Goal: Task Accomplishment & Management: Use online tool/utility

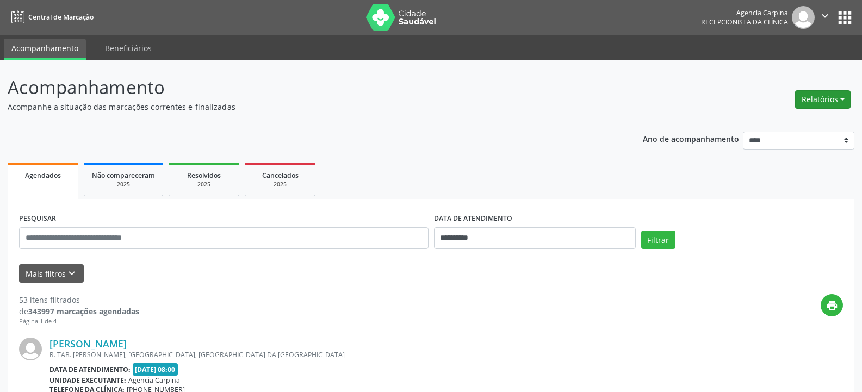
click at [817, 103] on button "Relatórios" at bounding box center [822, 99] width 55 height 18
click at [758, 125] on link "Agendamentos" at bounding box center [792, 122] width 117 height 15
select select "*"
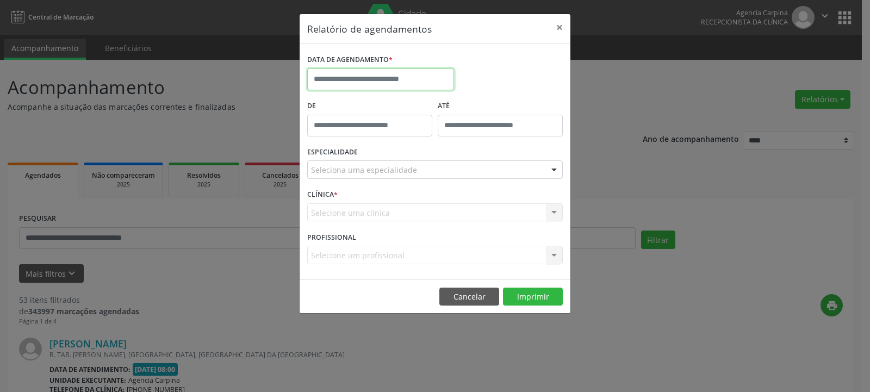
click at [380, 77] on input "text" at bounding box center [380, 80] width 147 height 22
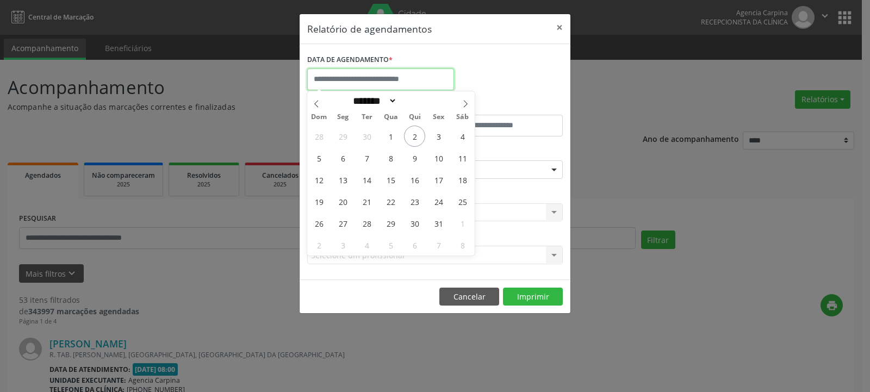
click at [380, 77] on input "text" at bounding box center [380, 80] width 147 height 22
click at [406, 135] on span "2" at bounding box center [414, 136] width 21 height 21
type input "**********"
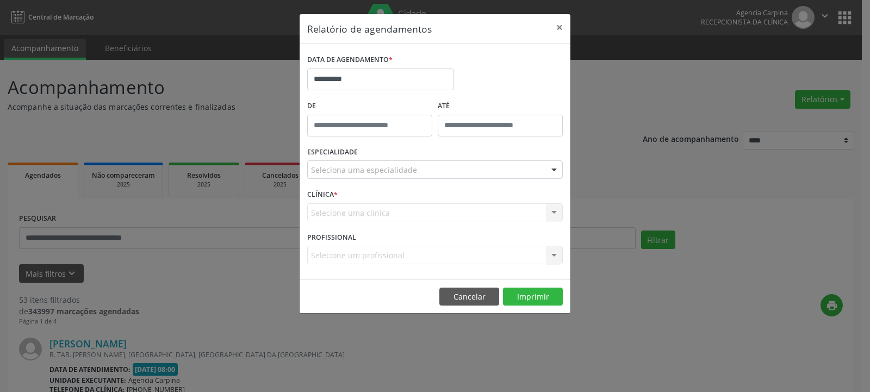
click at [421, 175] on div "Seleciona uma especialidade" at bounding box center [435, 169] width 256 height 18
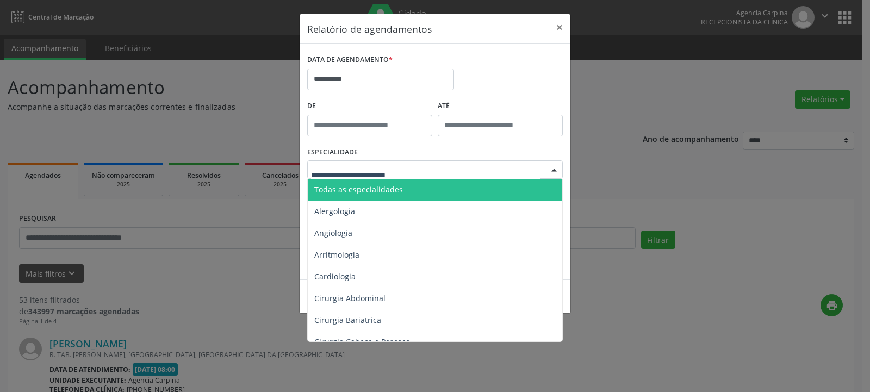
click at [412, 188] on span "Todas as especialidades" at bounding box center [436, 190] width 256 height 22
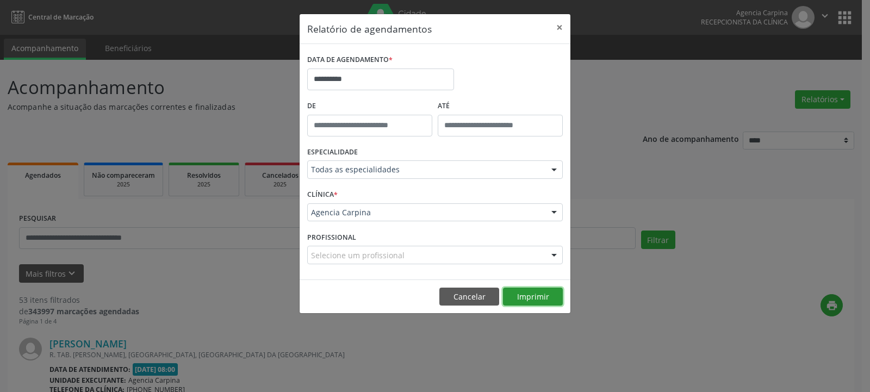
click at [526, 296] on button "Imprimir" at bounding box center [533, 297] width 60 height 18
click at [556, 30] on button "×" at bounding box center [560, 27] width 22 height 27
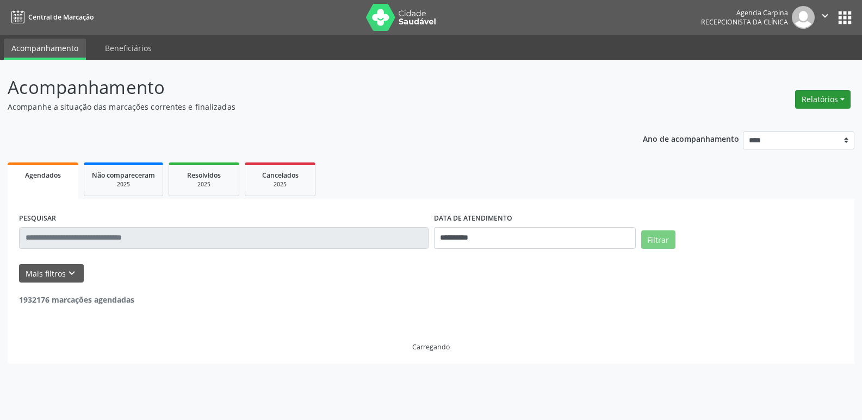
click at [822, 98] on button "Relatórios" at bounding box center [822, 99] width 55 height 18
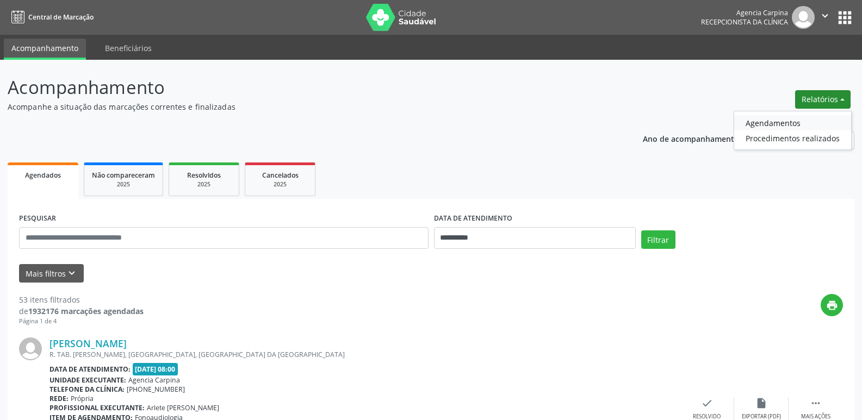
click at [770, 121] on link "Agendamentos" at bounding box center [792, 122] width 117 height 15
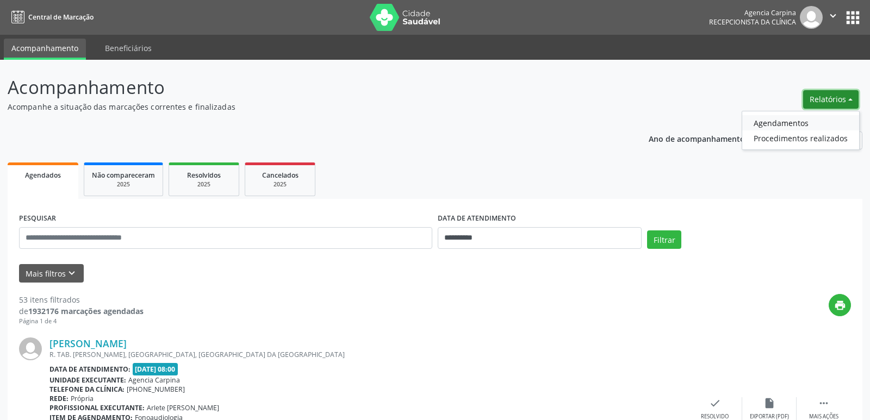
select select "*"
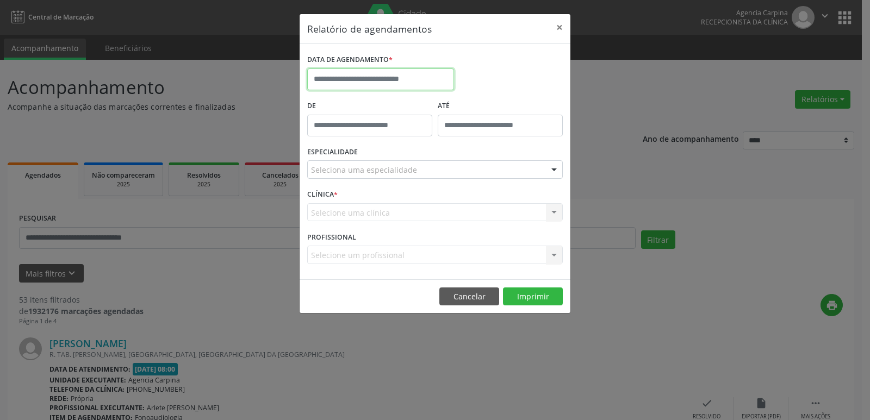
click at [377, 83] on input "text" at bounding box center [380, 80] width 147 height 22
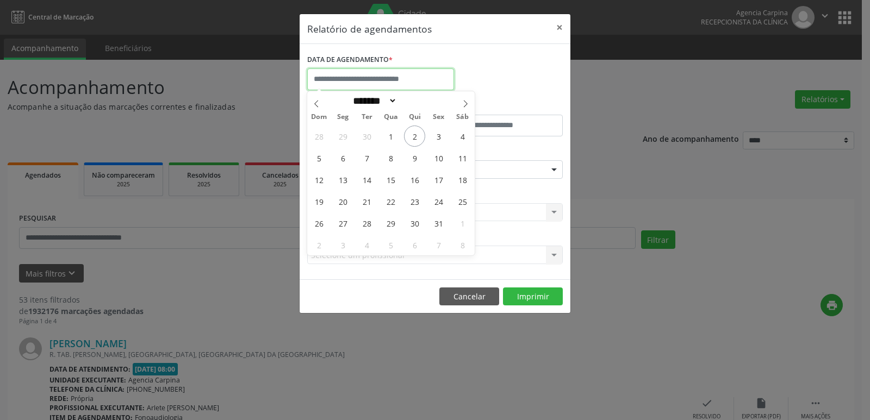
click at [377, 83] on input "text" at bounding box center [380, 80] width 147 height 22
click at [440, 136] on span "3" at bounding box center [438, 136] width 21 height 21
type input "**********"
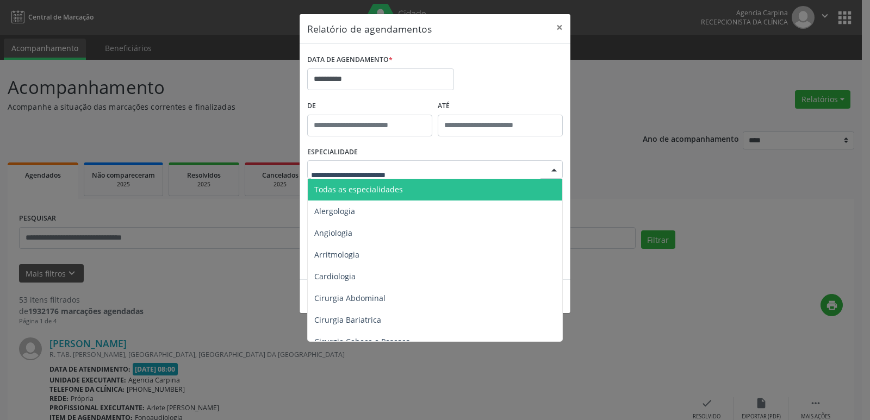
click at [418, 167] on div at bounding box center [435, 169] width 256 height 18
click at [399, 190] on span "Todas as especialidades" at bounding box center [358, 189] width 89 height 10
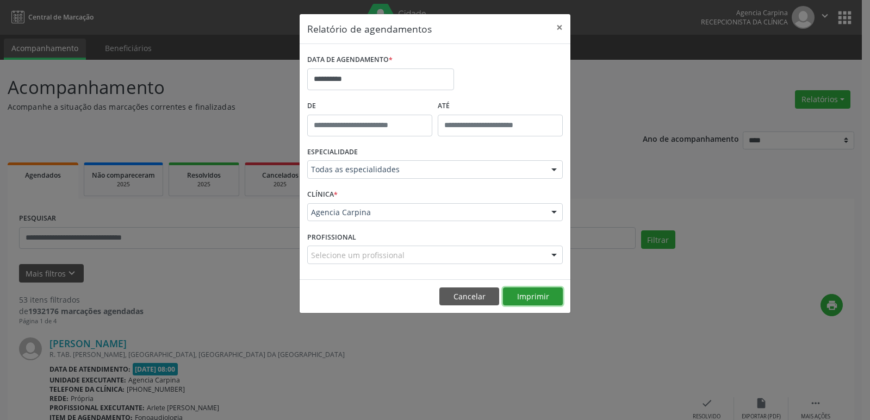
click at [536, 294] on button "Imprimir" at bounding box center [533, 297] width 60 height 18
